Goal: Navigation & Orientation: Find specific page/section

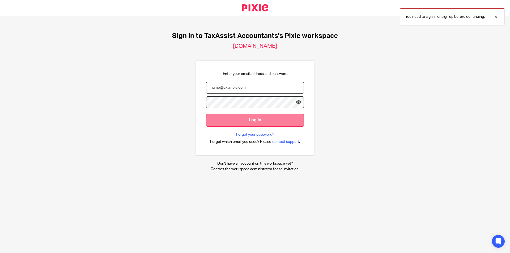
type input "[EMAIL_ADDRESS][DOMAIN_NAME]"
click at [250, 121] on input "Log in" at bounding box center [255, 120] width 98 height 13
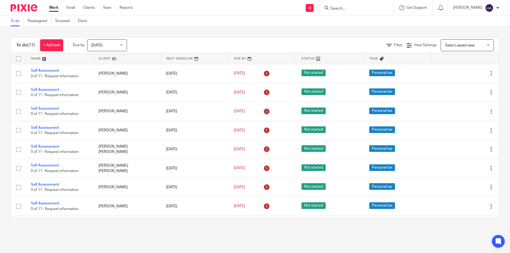
click at [346, 11] on input "Search" at bounding box center [354, 8] width 48 height 5
click at [98, 9] on ul "Work Email Clients Team Reports" at bounding box center [95, 7] width 92 height 5
drag, startPoint x: 84, startPoint y: 9, endPoint x: 99, endPoint y: 9, distance: 15.1
click at [99, 9] on ul "Work Email Clients Team Reports" at bounding box center [95, 7] width 92 height 5
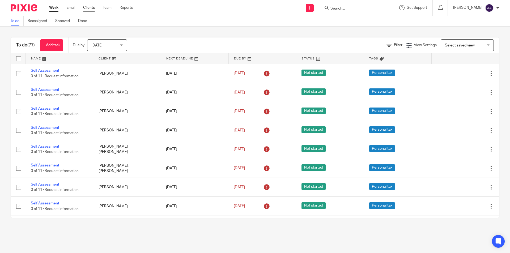
click at [94, 9] on link "Clients" at bounding box center [89, 7] width 12 height 5
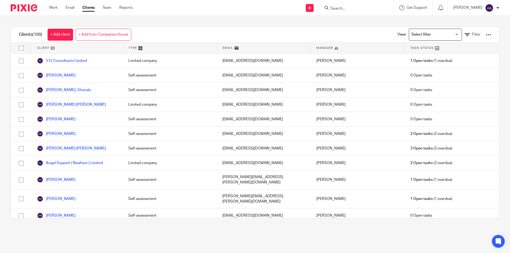
click at [363, 10] on input "Search" at bounding box center [354, 8] width 48 height 5
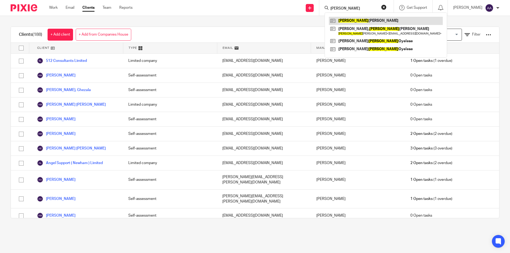
type input "simon"
click at [354, 20] on link at bounding box center [386, 21] width 114 height 8
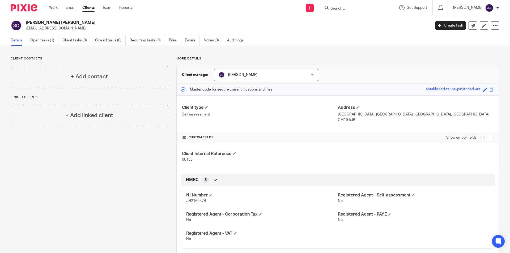
click at [215, 181] on icon at bounding box center [215, 180] width 5 height 5
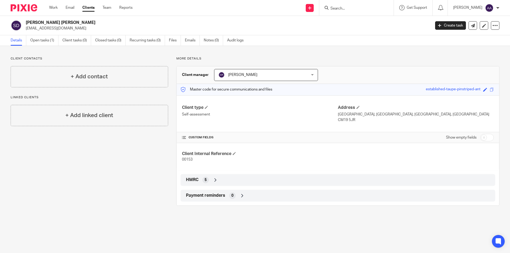
click at [215, 181] on icon at bounding box center [215, 180] width 5 height 5
